Goal: Navigation & Orientation: Find specific page/section

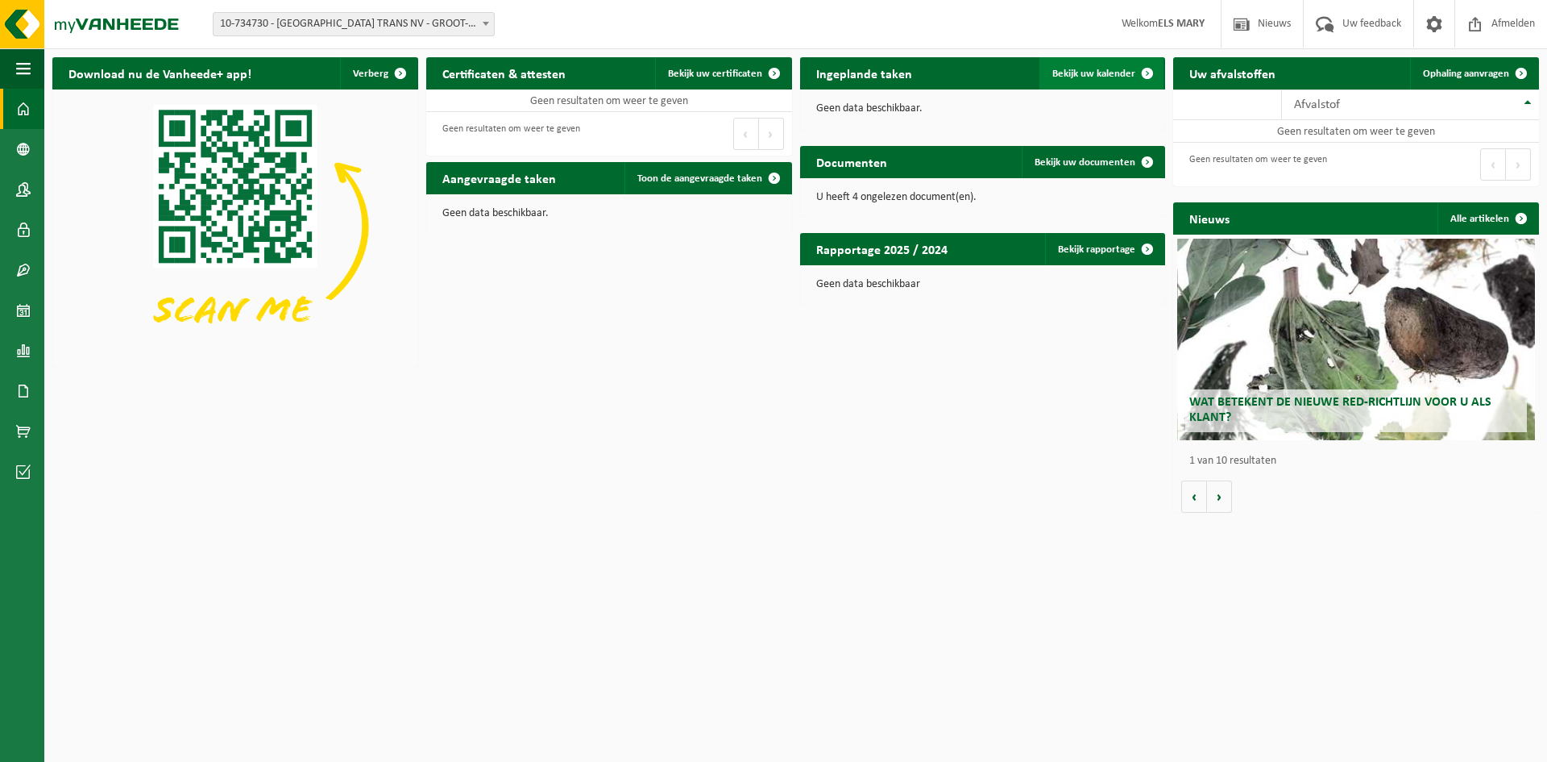
click at [1113, 72] on span "Bekijk uw kalender" at bounding box center [1094, 74] width 83 height 10
click at [1461, 76] on span "Ophaling aanvragen" at bounding box center [1466, 74] width 86 height 10
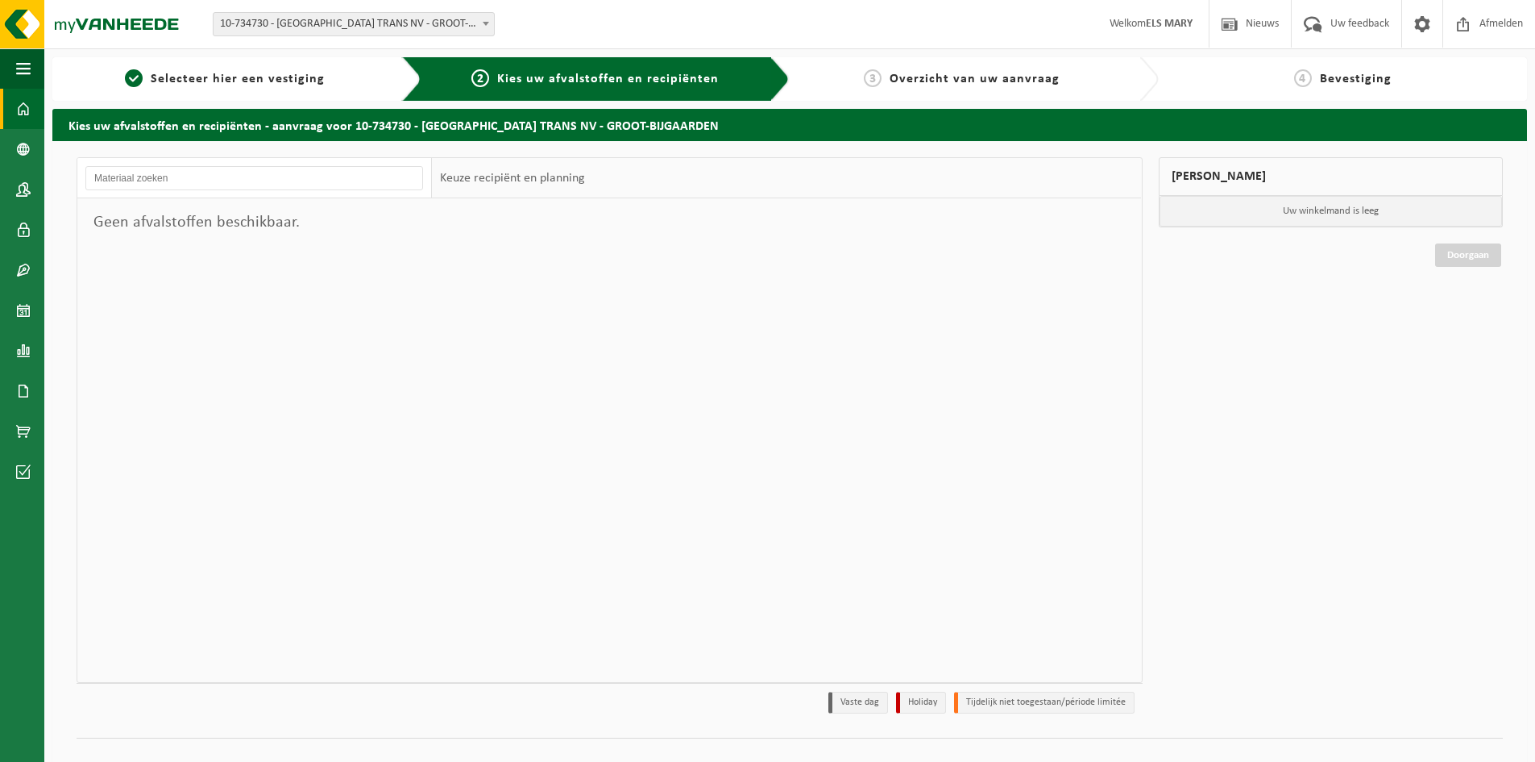
click at [28, 116] on span at bounding box center [23, 109] width 15 height 40
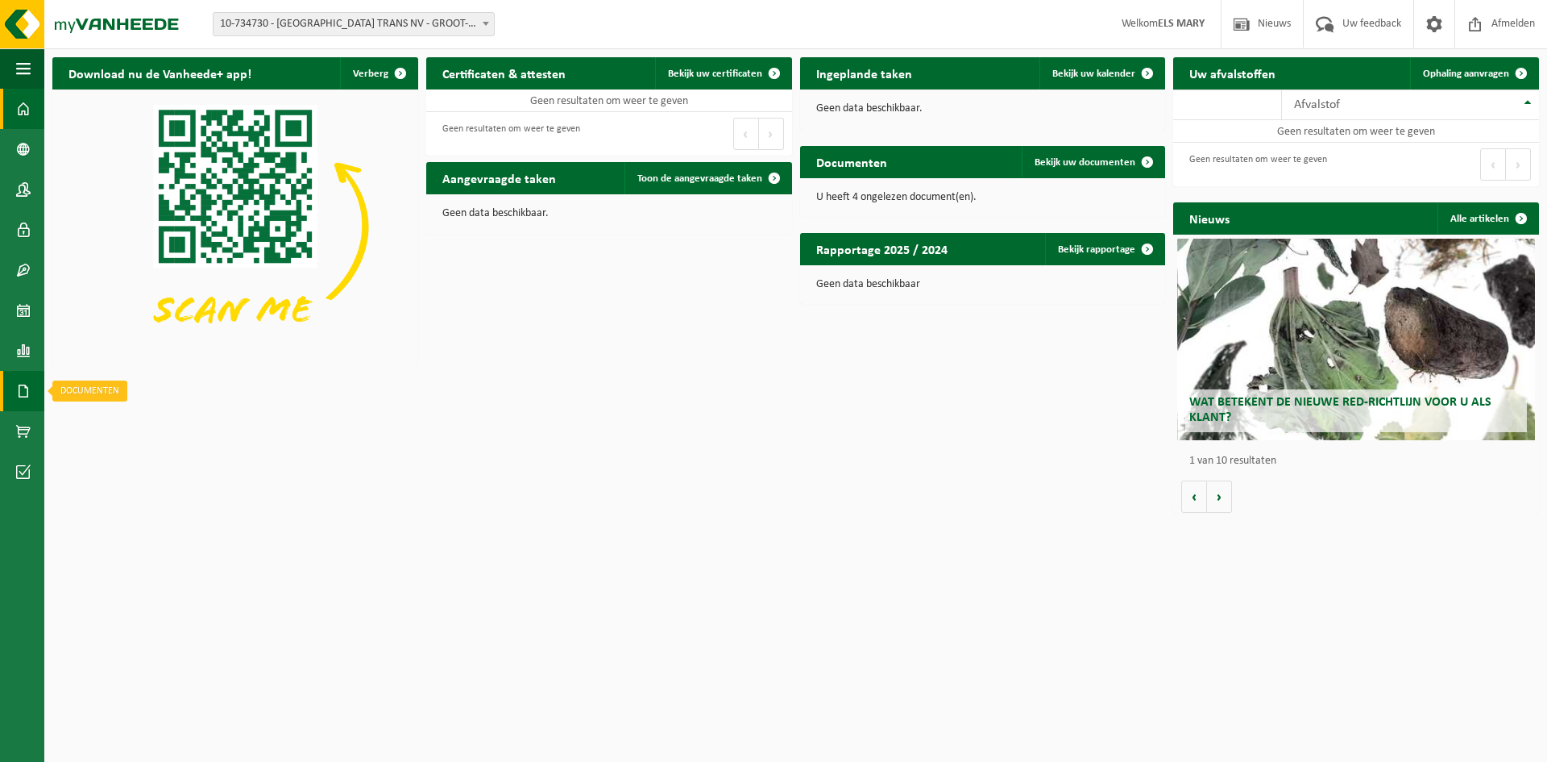
click at [27, 395] on span at bounding box center [23, 391] width 15 height 40
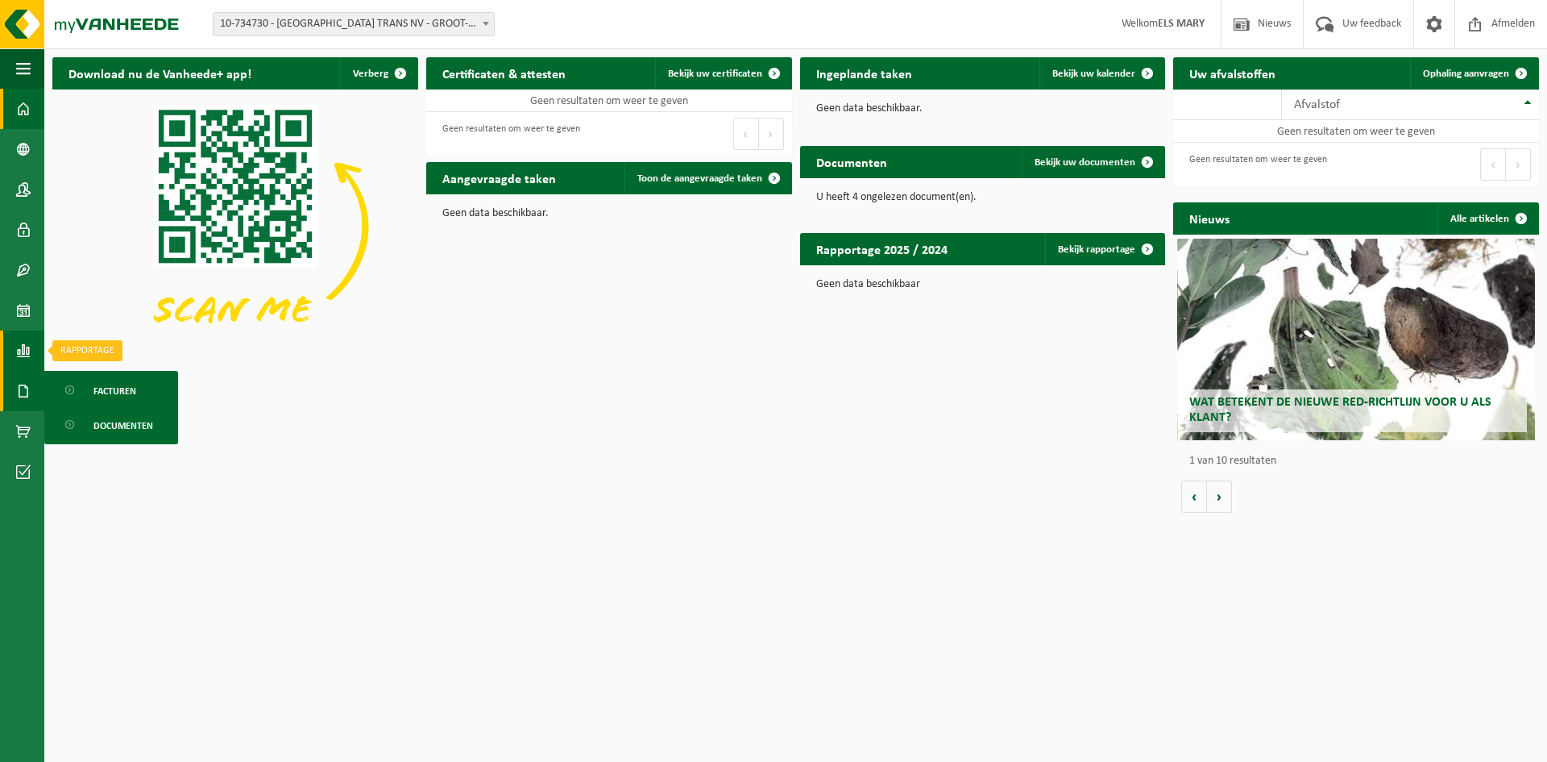
click at [18, 348] on span at bounding box center [23, 350] width 15 height 40
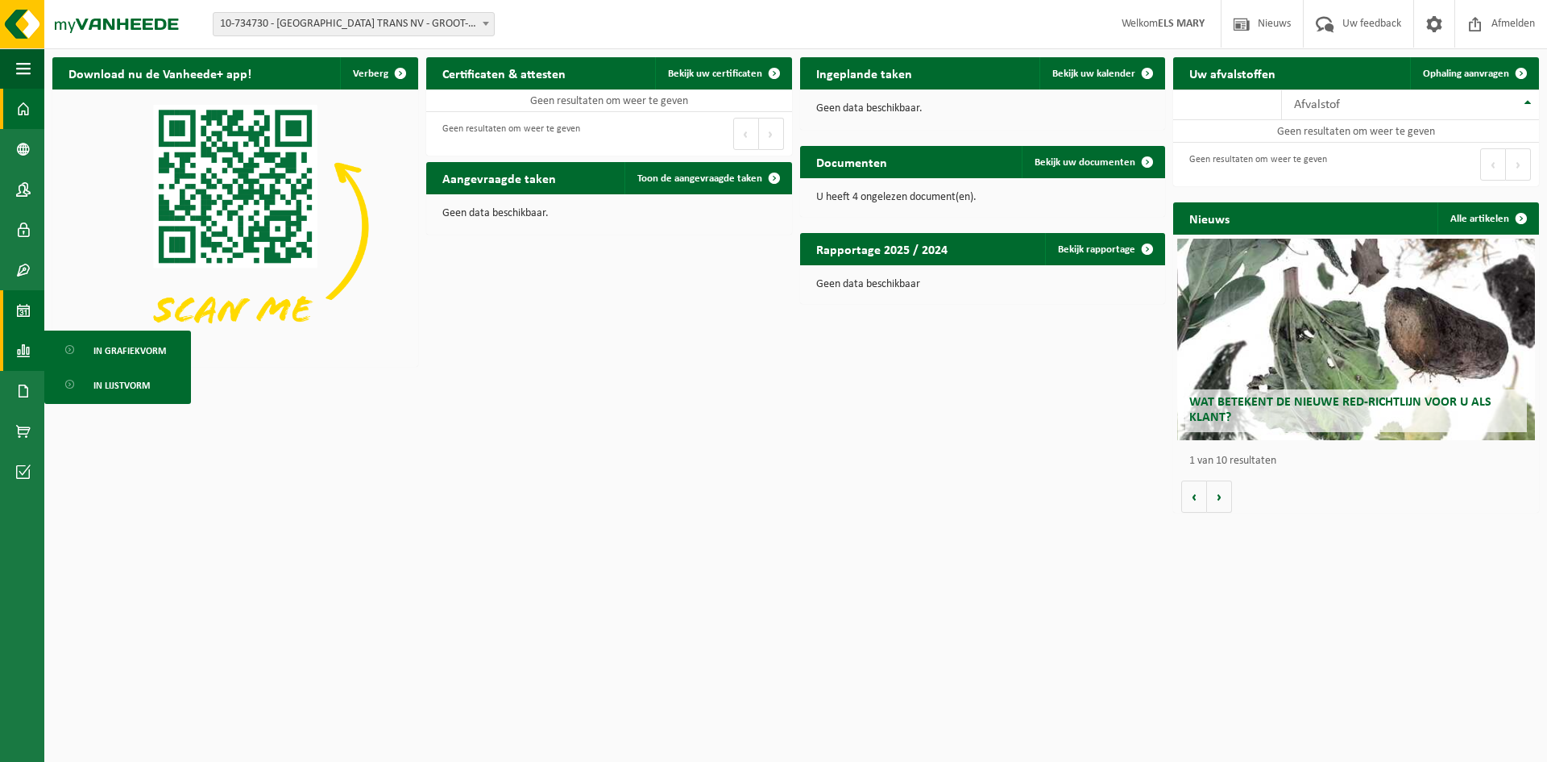
click at [22, 301] on span at bounding box center [23, 310] width 15 height 40
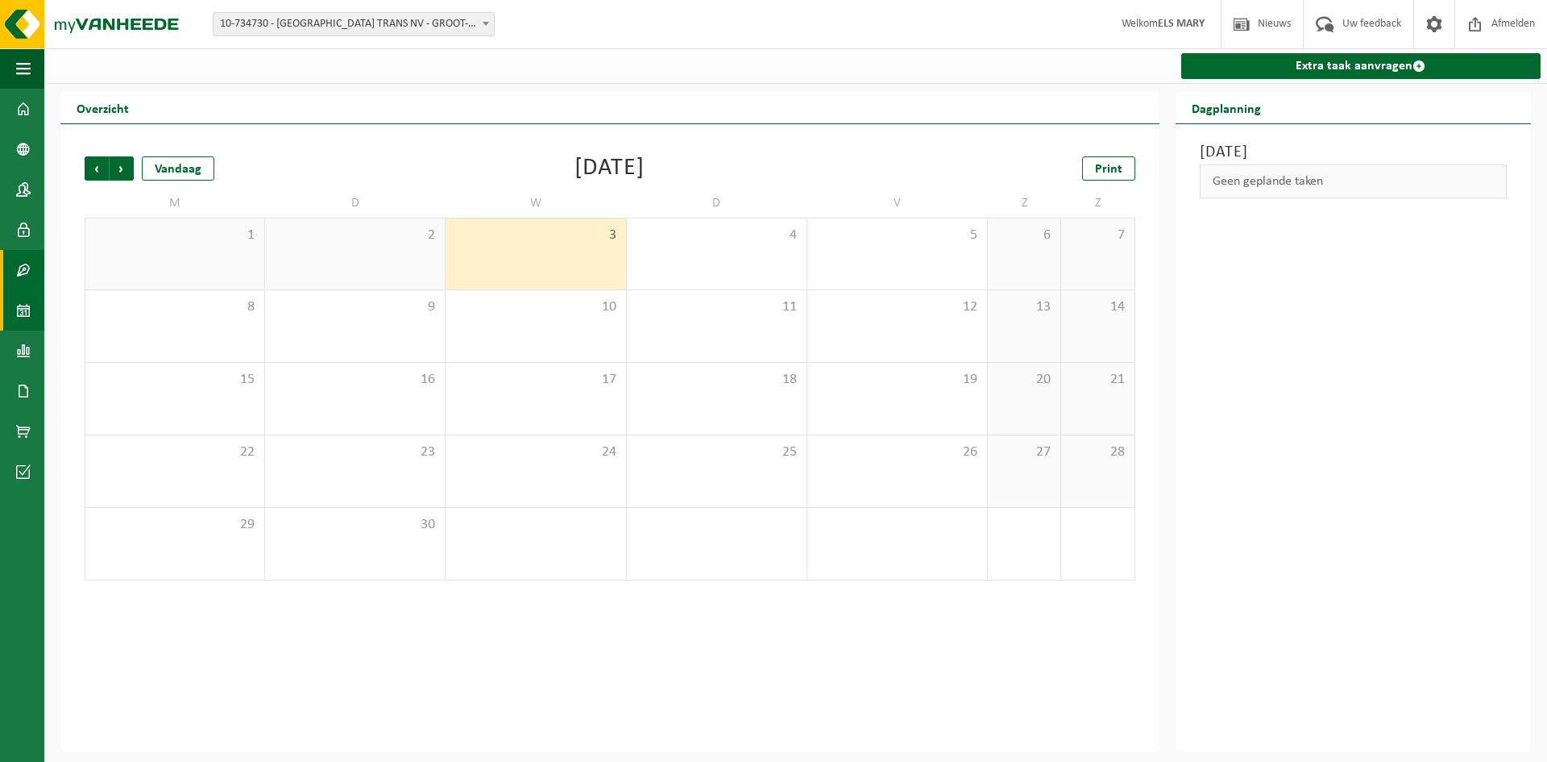
click at [21, 265] on span at bounding box center [23, 270] width 15 height 40
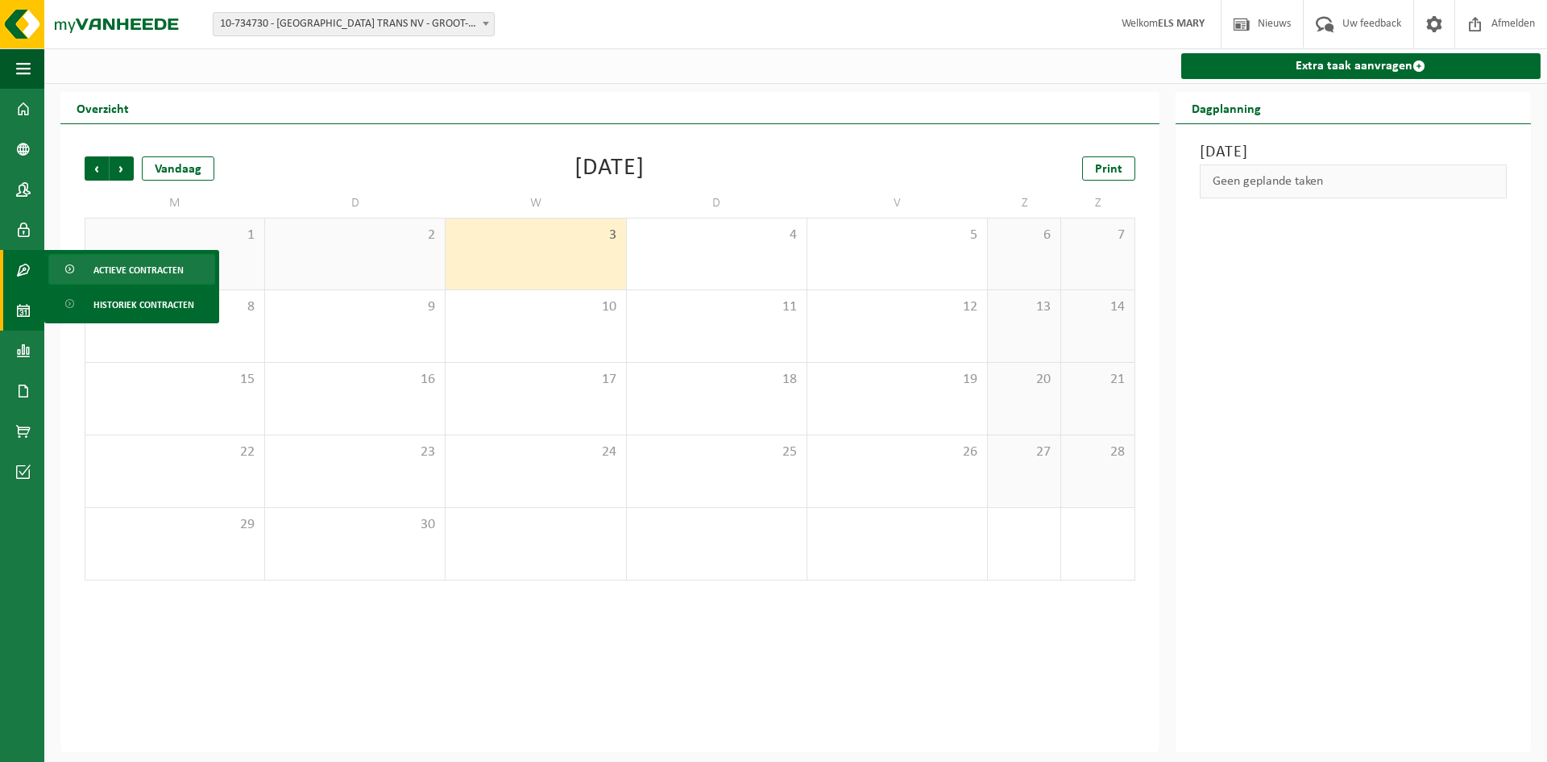
click at [100, 264] on span "Actieve contracten" at bounding box center [138, 270] width 90 height 31
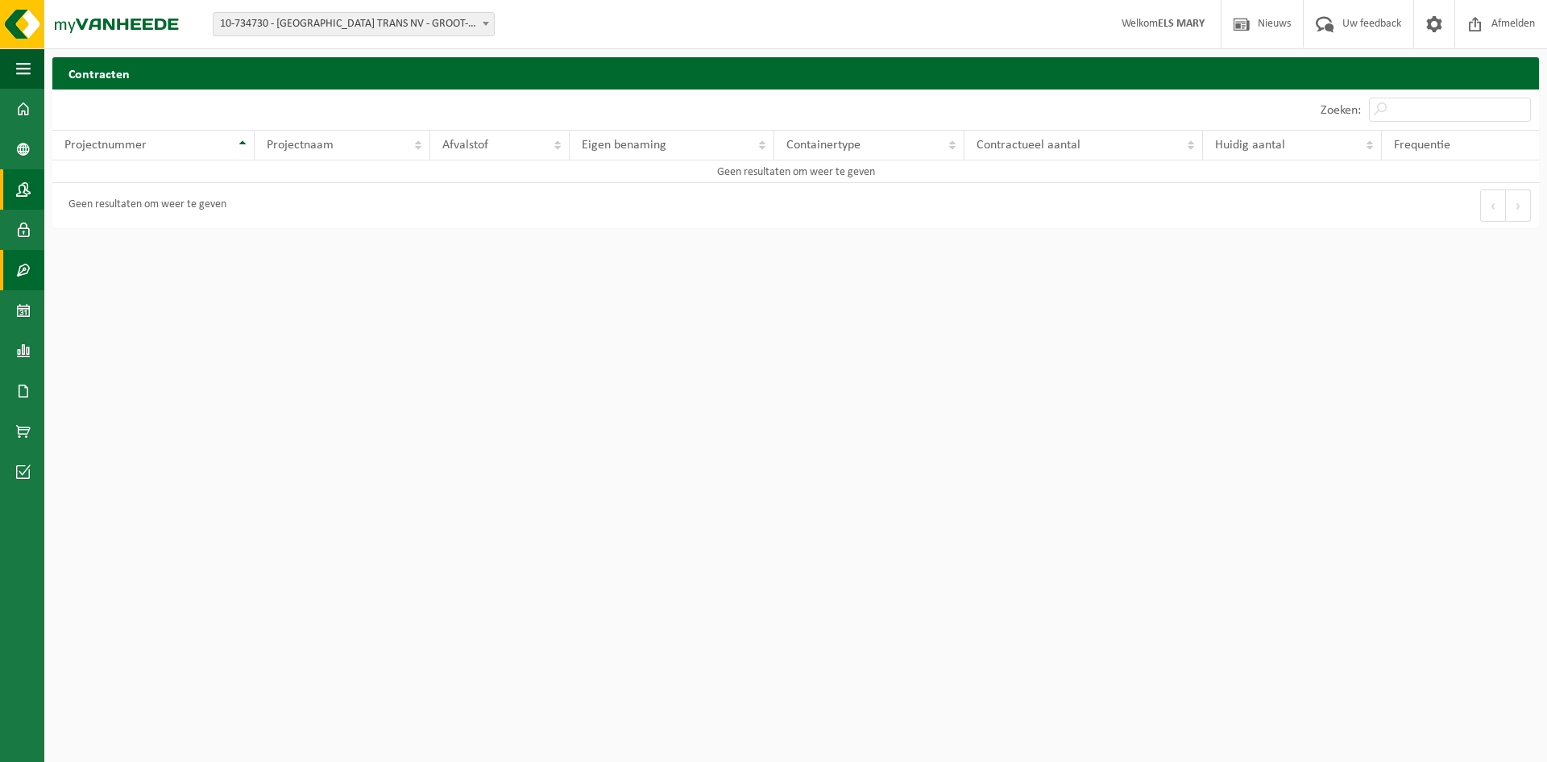
click at [23, 191] on span at bounding box center [23, 189] width 15 height 40
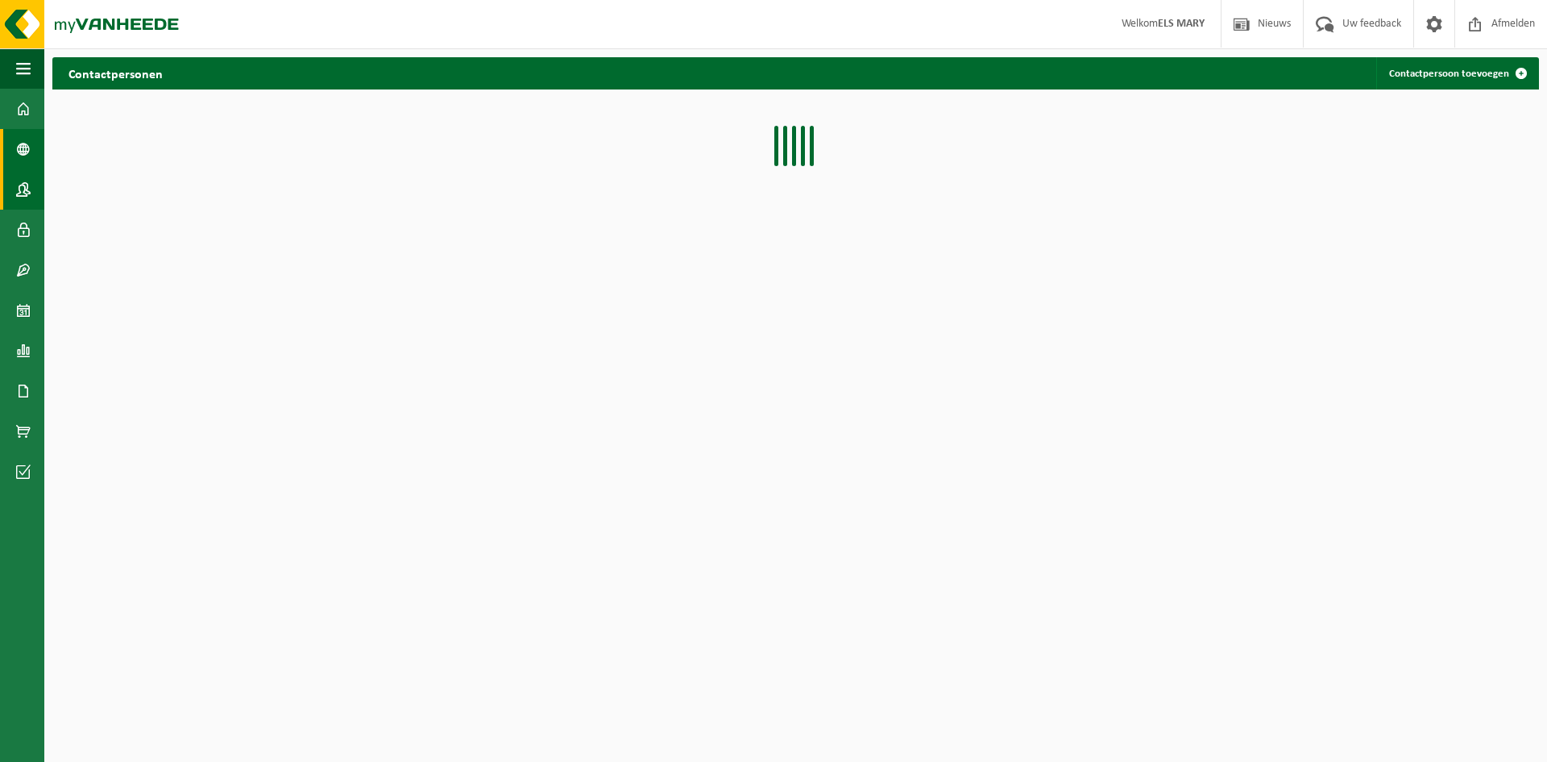
click at [18, 143] on span at bounding box center [23, 149] width 15 height 40
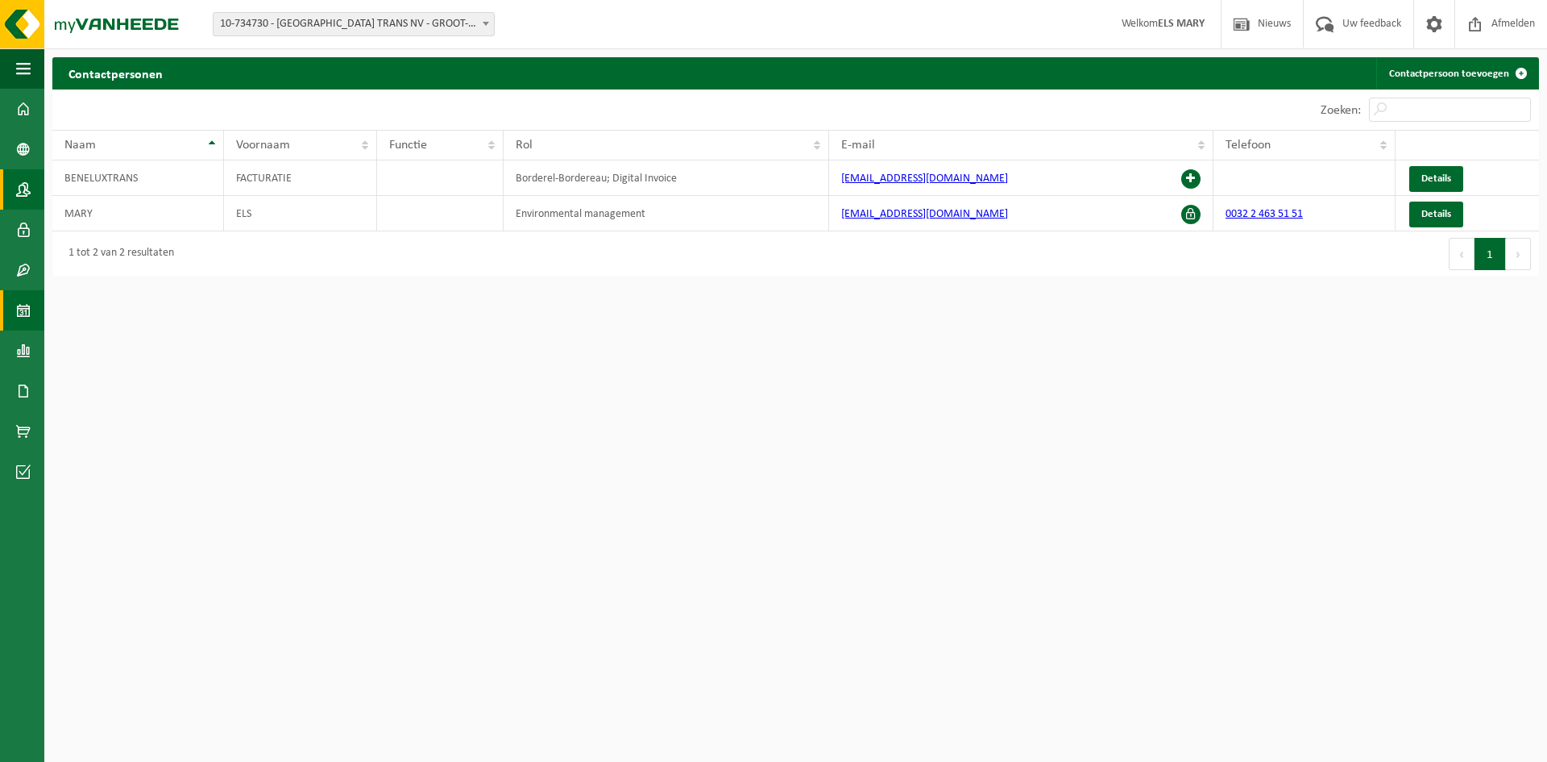
click at [25, 313] on span at bounding box center [23, 310] width 15 height 40
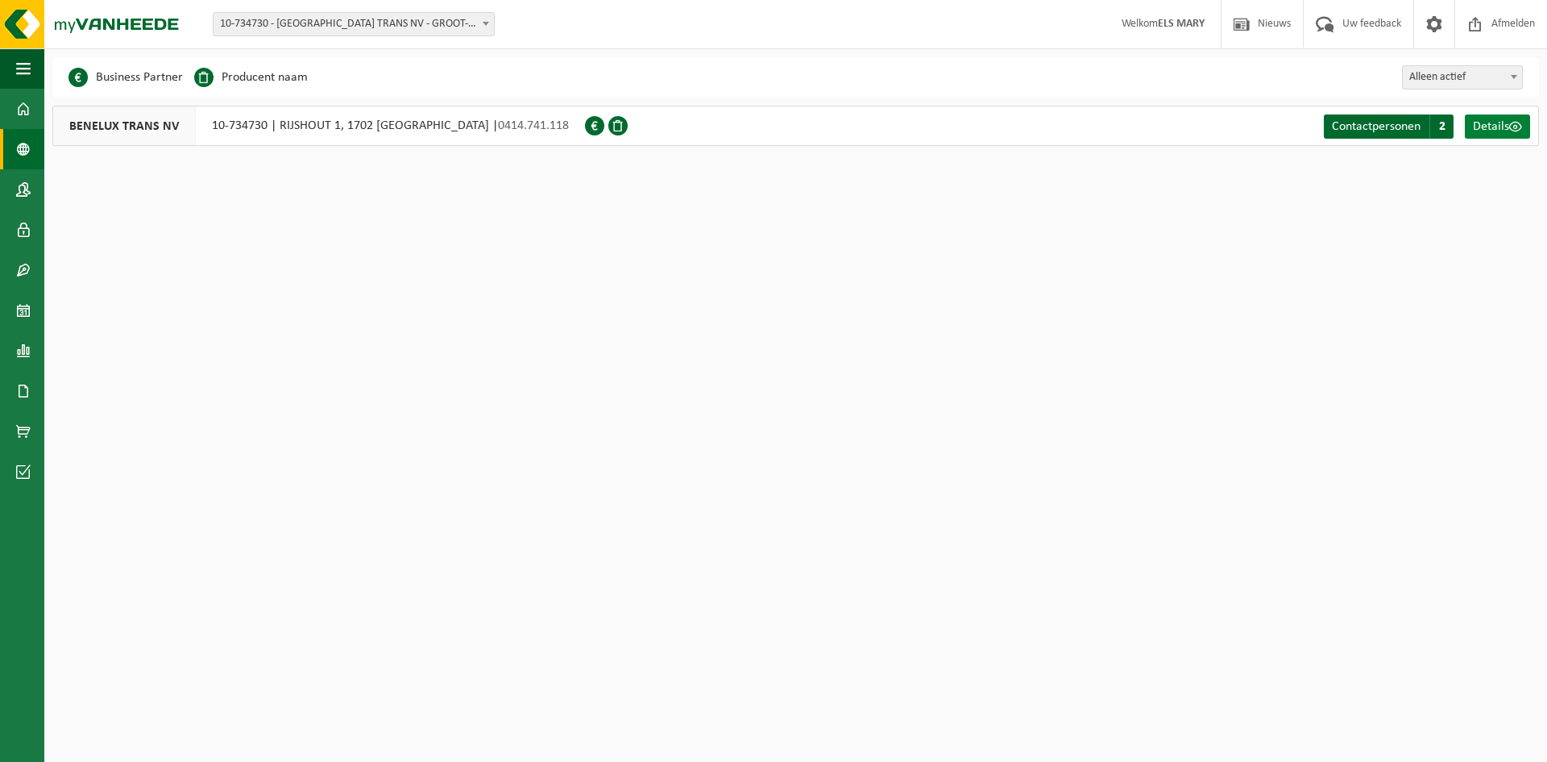
click at [1483, 127] on span "Details" at bounding box center [1491, 126] width 36 height 13
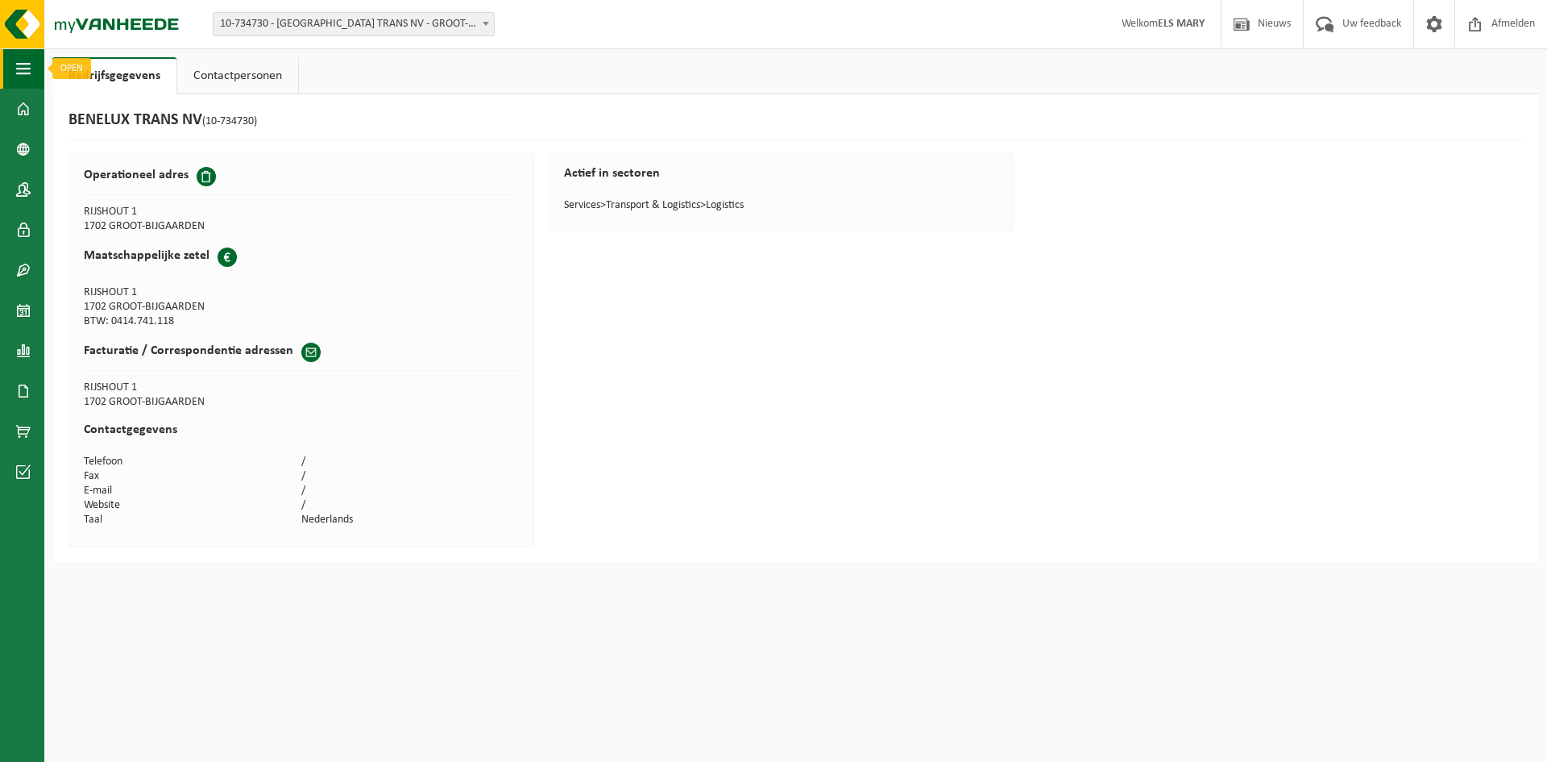
click at [24, 70] on span "button" at bounding box center [23, 68] width 15 height 40
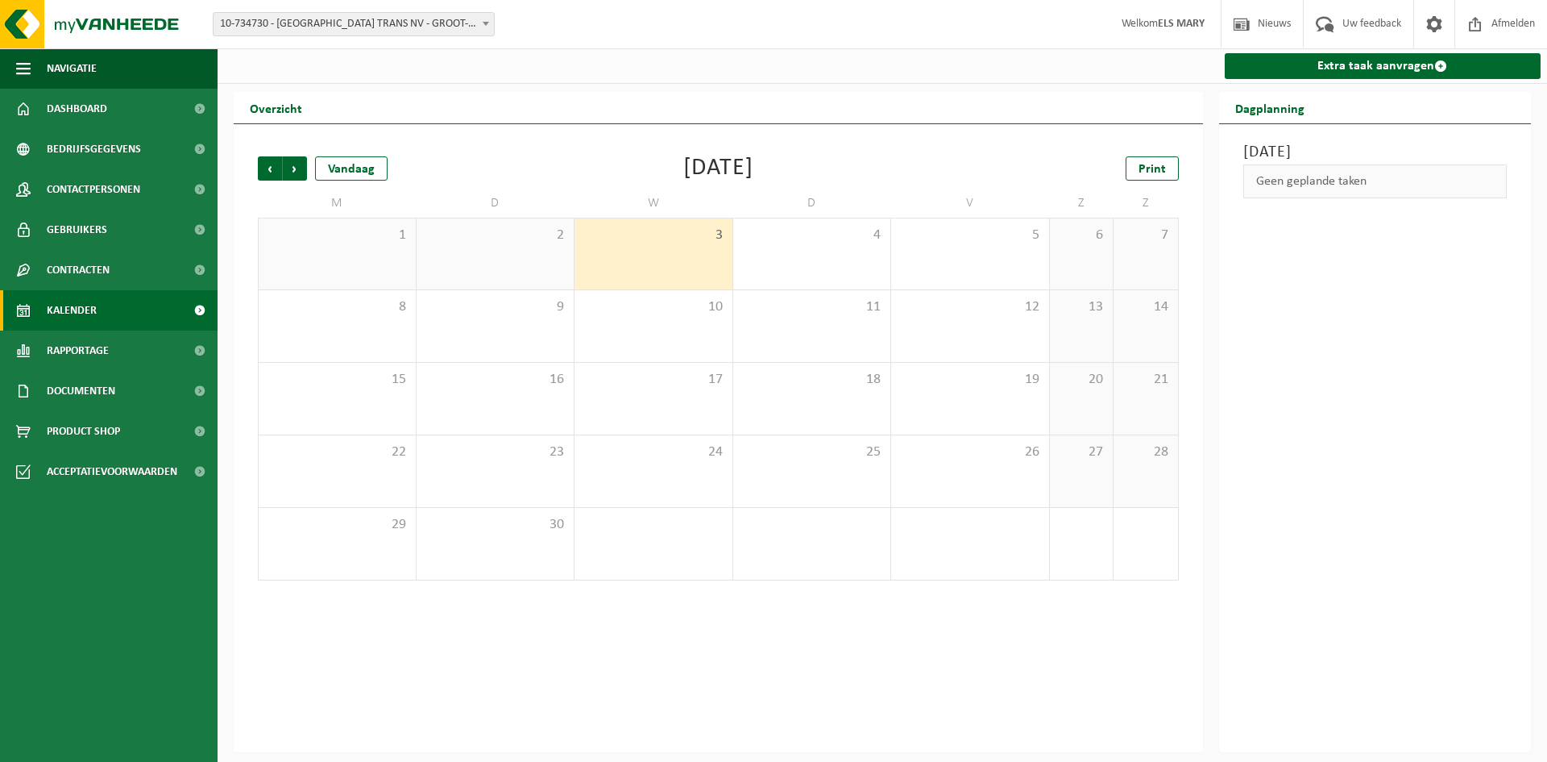
click at [518, 260] on div "2" at bounding box center [496, 253] width 158 height 71
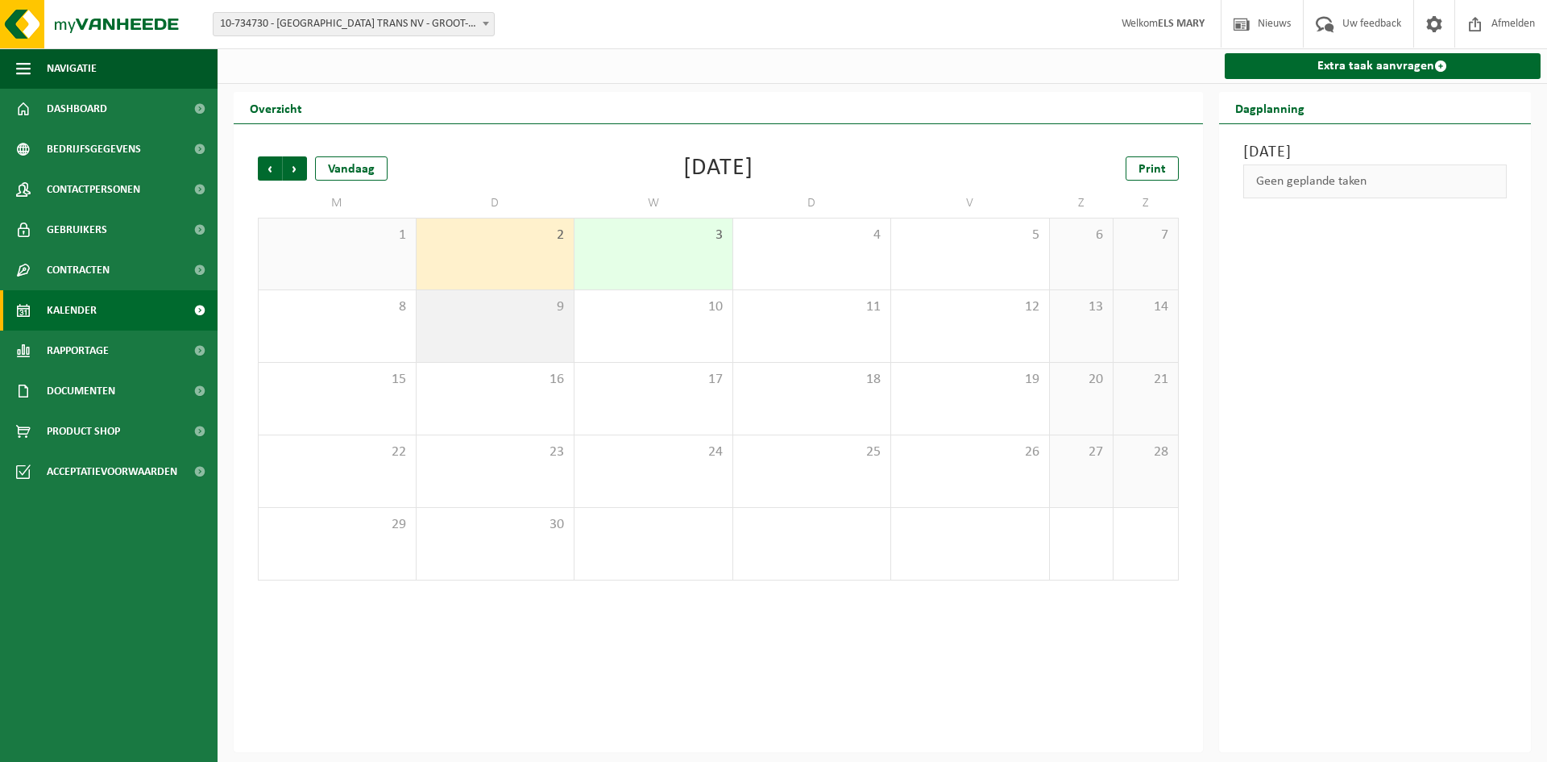
click at [526, 326] on div "9" at bounding box center [496, 326] width 158 height 72
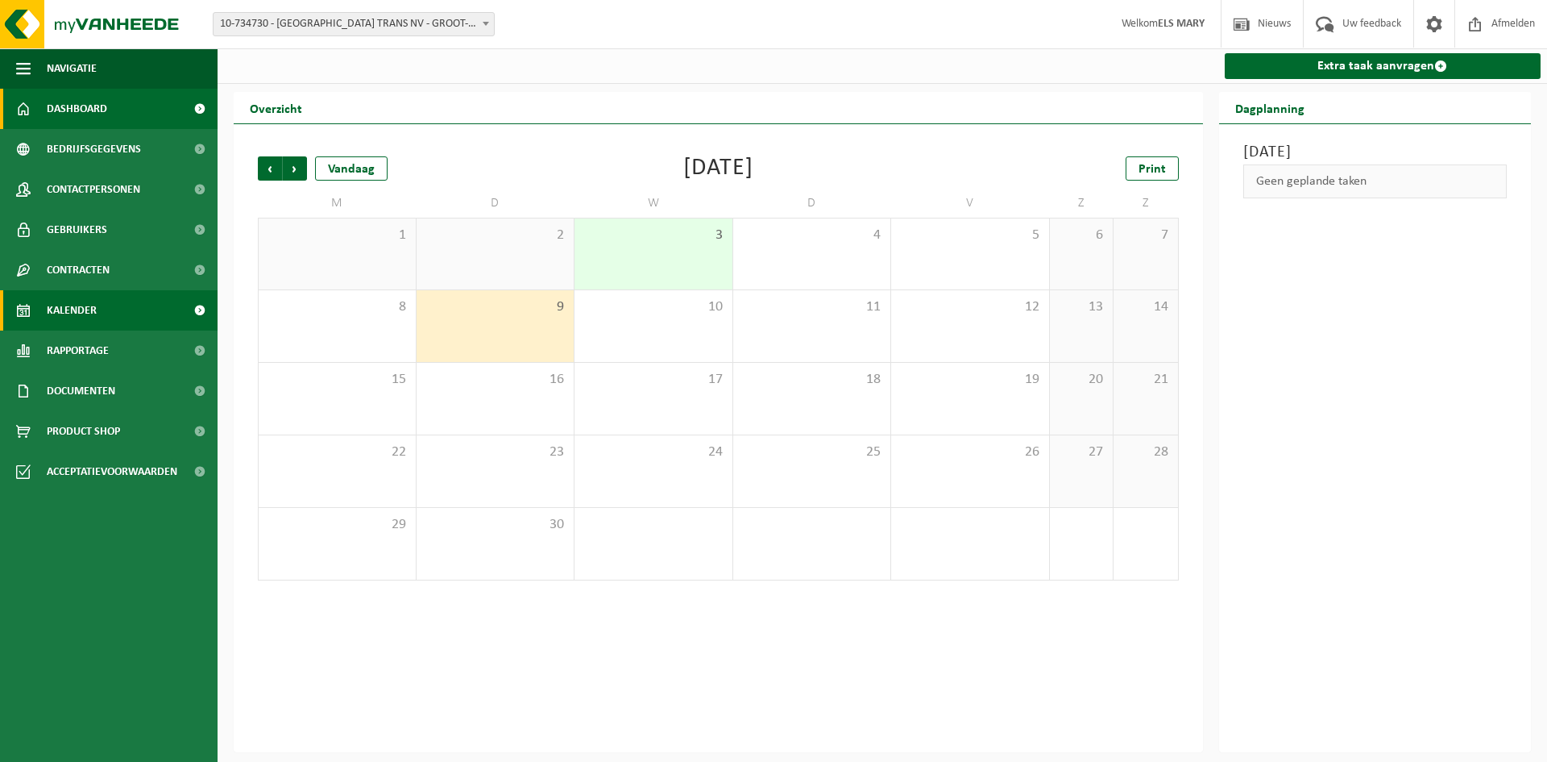
click at [99, 111] on span "Dashboard" at bounding box center [77, 109] width 60 height 40
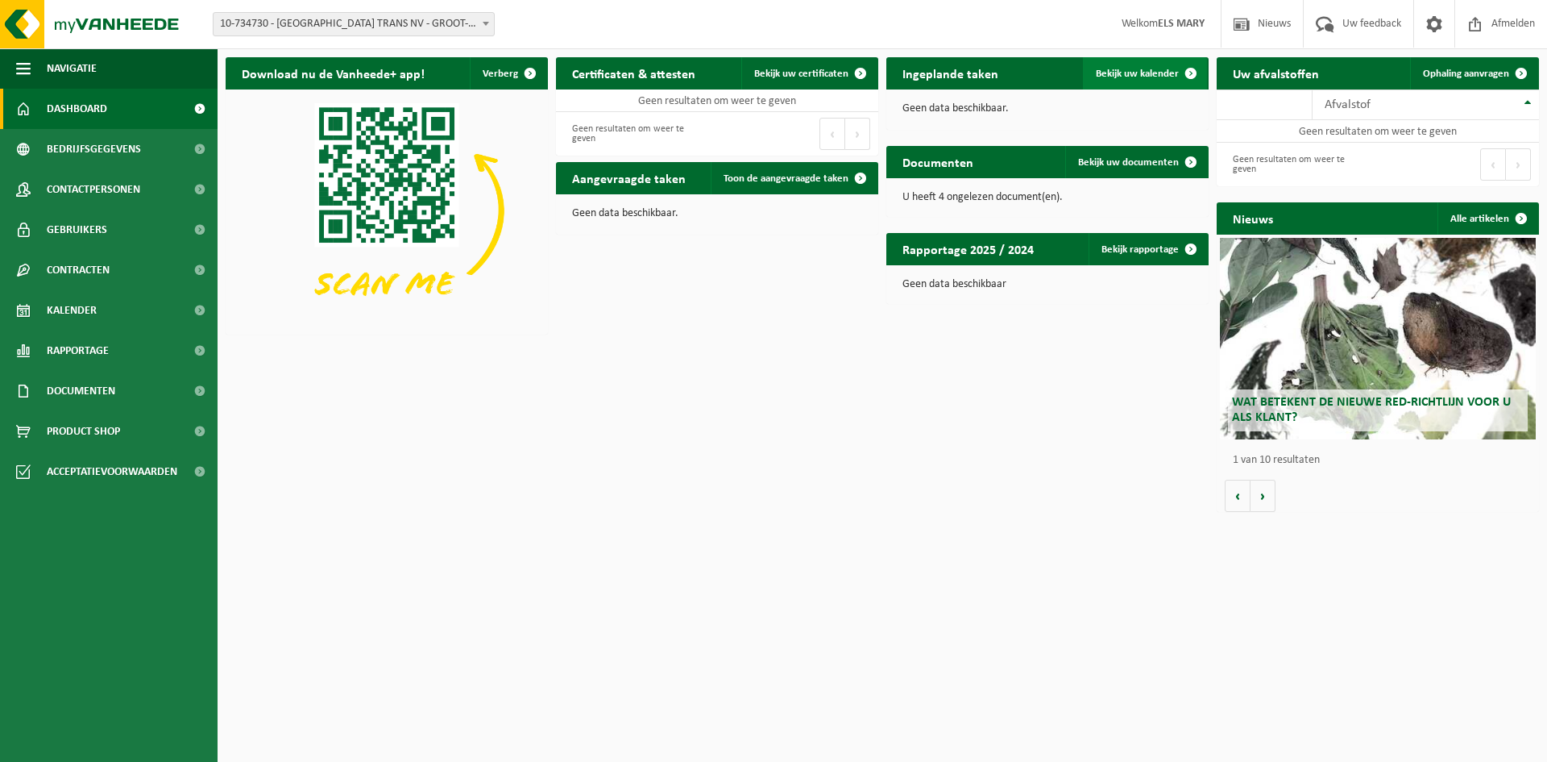
click at [1132, 66] on link "Bekijk uw kalender" at bounding box center [1145, 73] width 124 height 32
